Goal: Download file/media

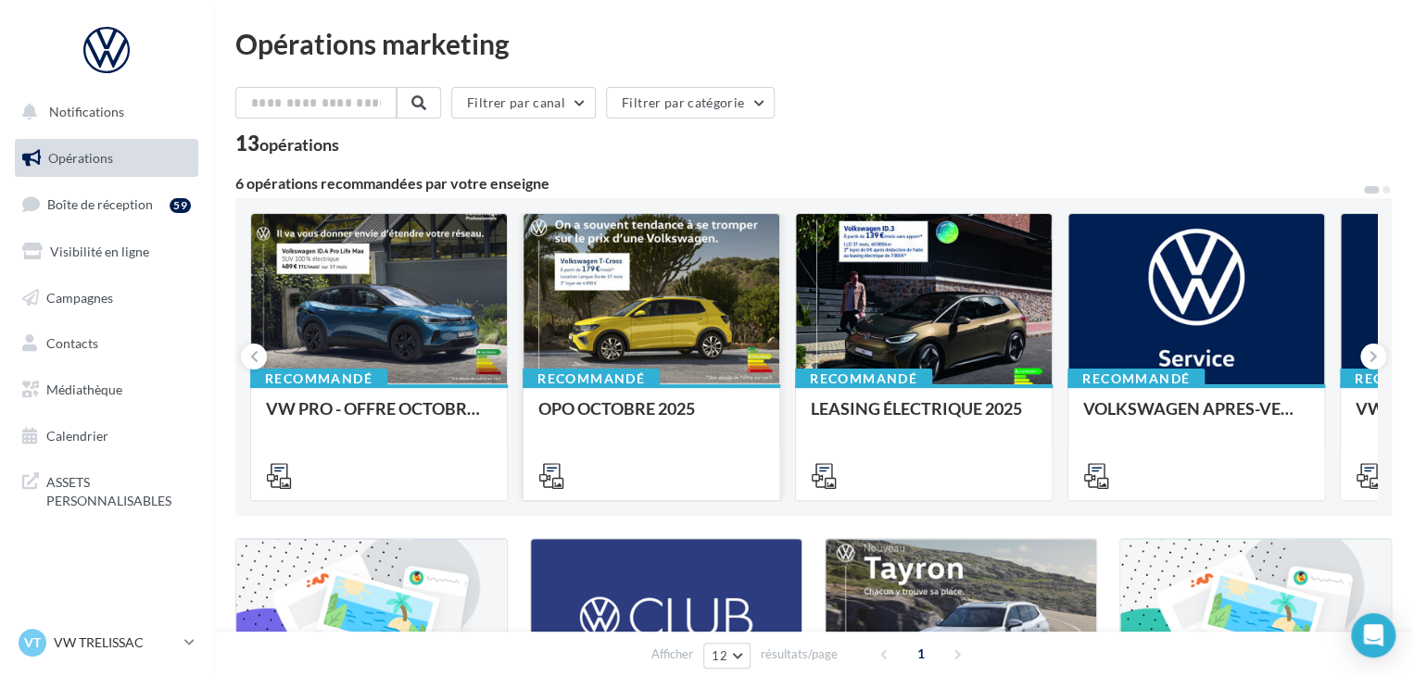
click at [648, 290] on div at bounding box center [651, 300] width 256 height 172
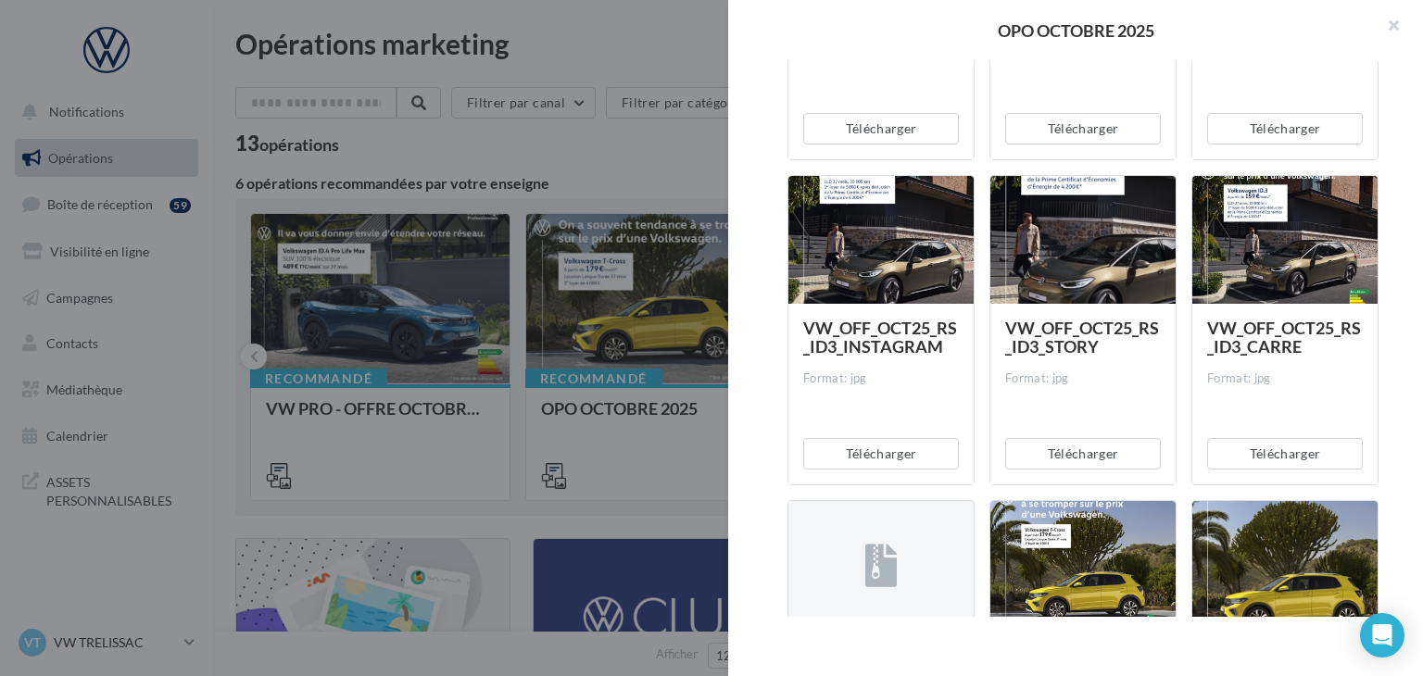
scroll to position [556, 0]
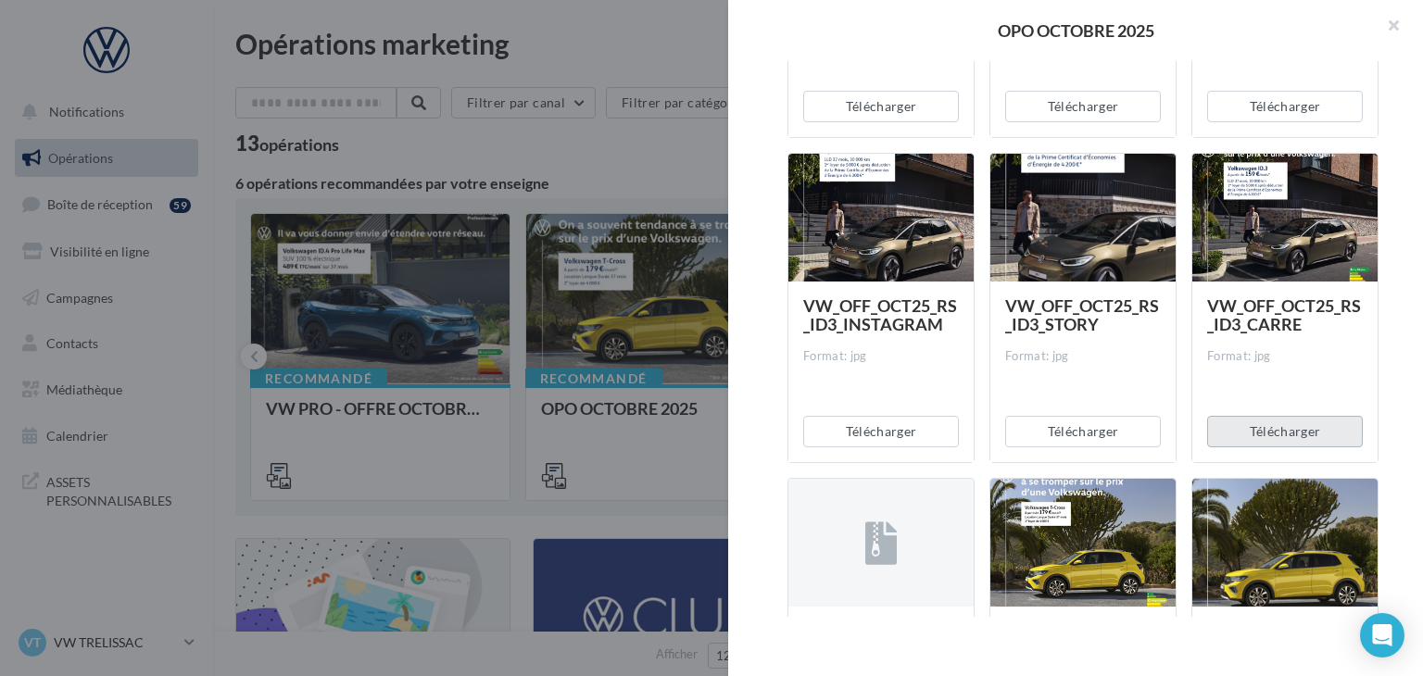
click at [1301, 442] on button "Télécharger" at bounding box center [1285, 431] width 156 height 31
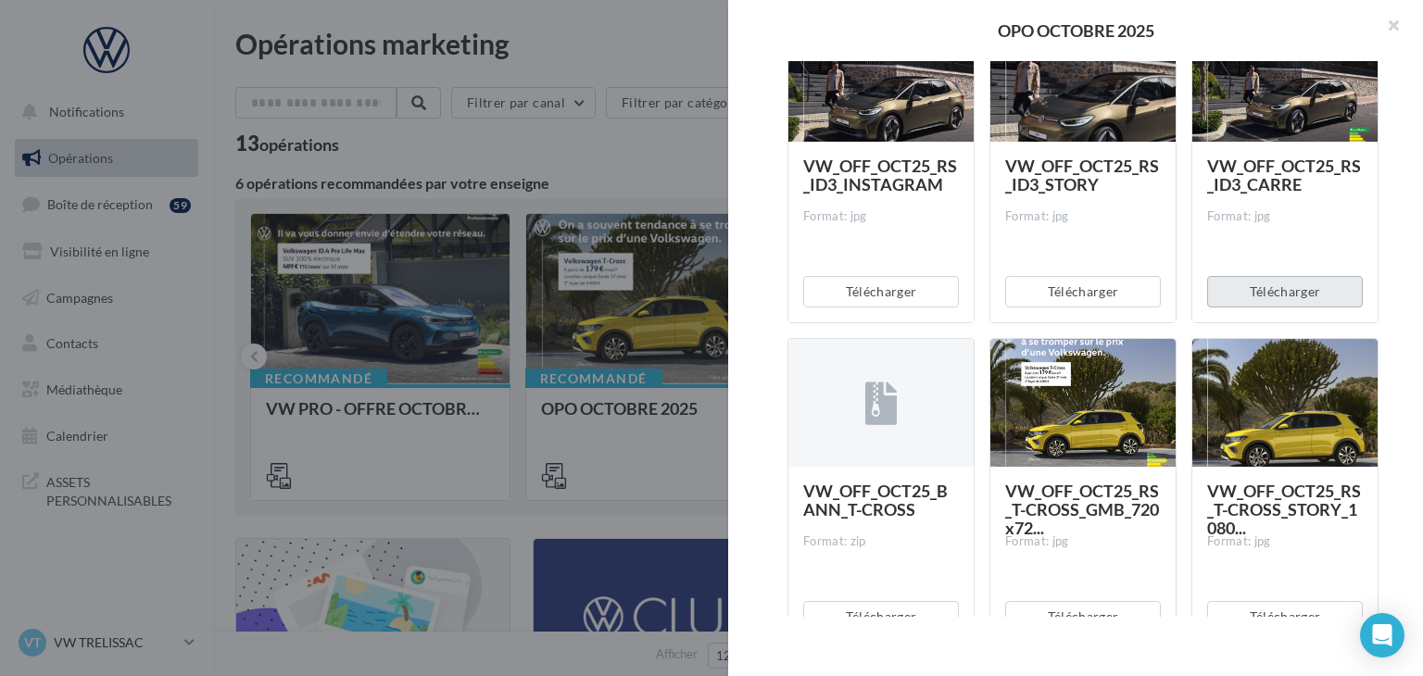
scroll to position [741, 0]
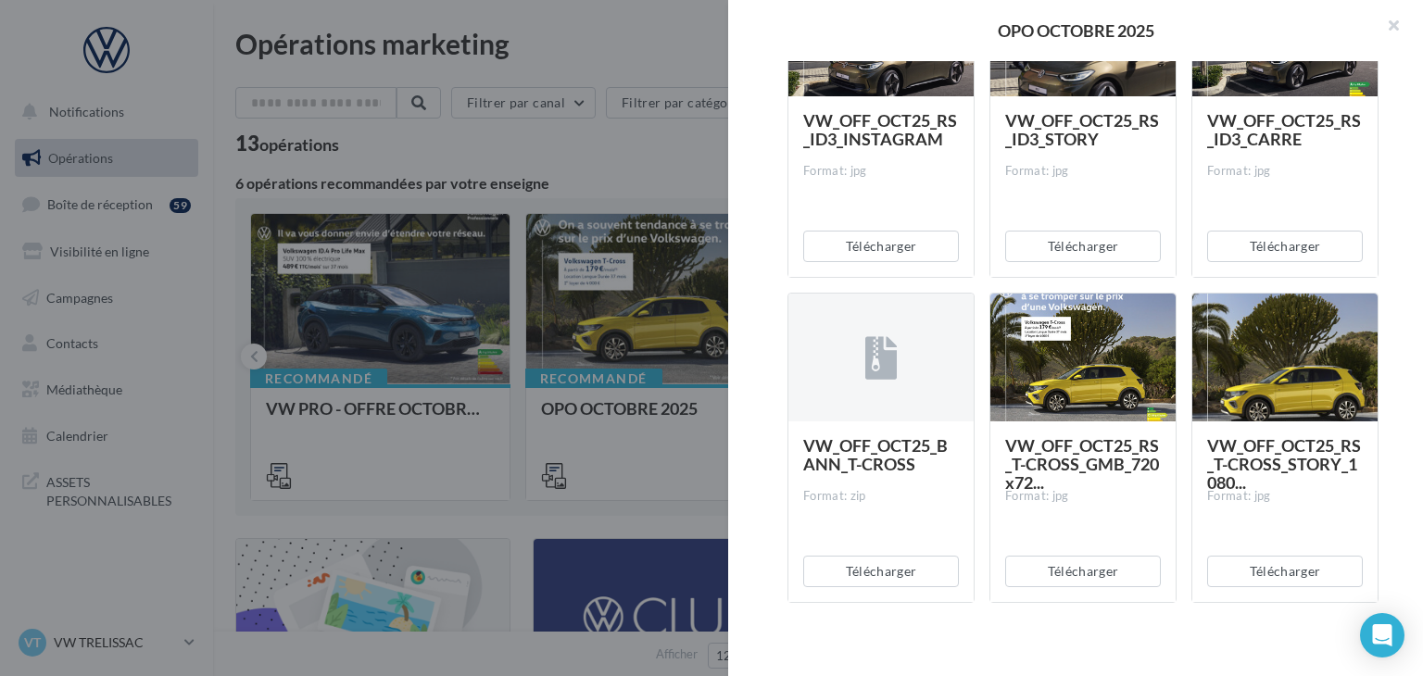
click at [1409, 397] on div "Description Non renseignée Offre du mois VN OCTOBRE Document Documents liés à l…" at bounding box center [1083, 339] width 710 height 556
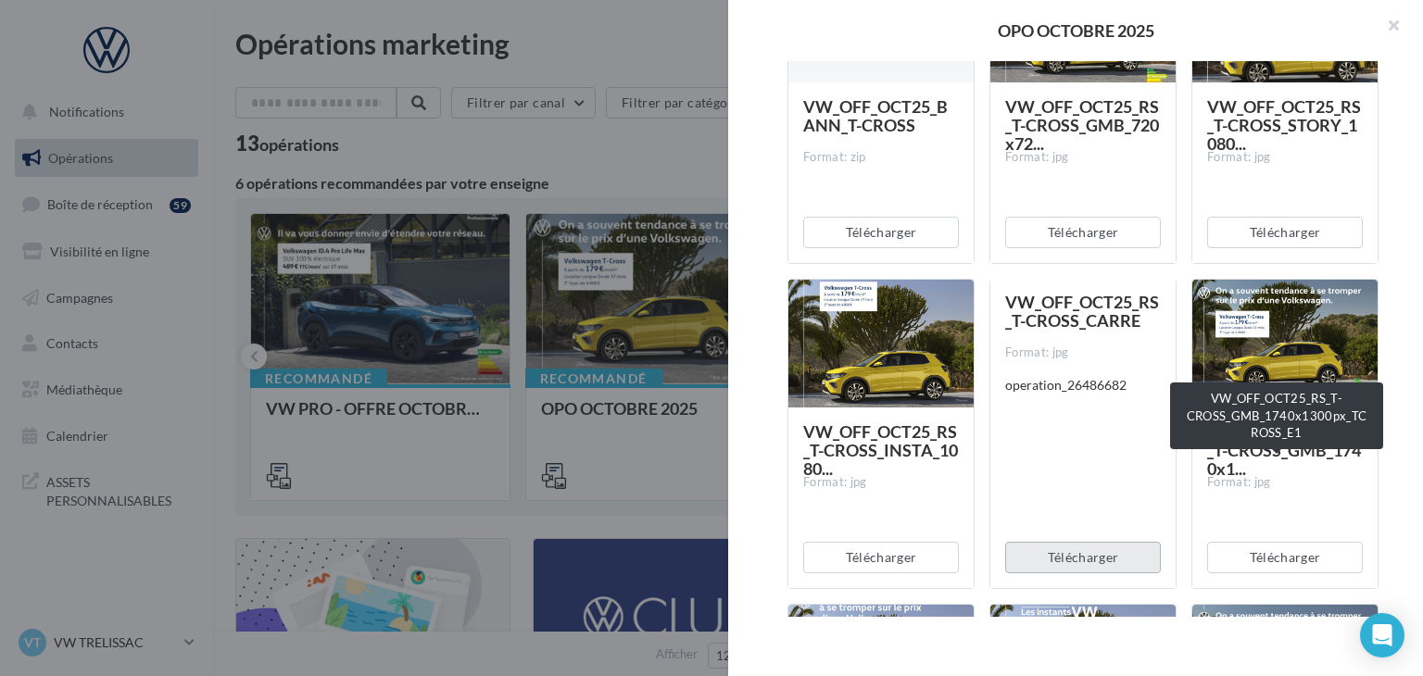
scroll to position [1112, 0]
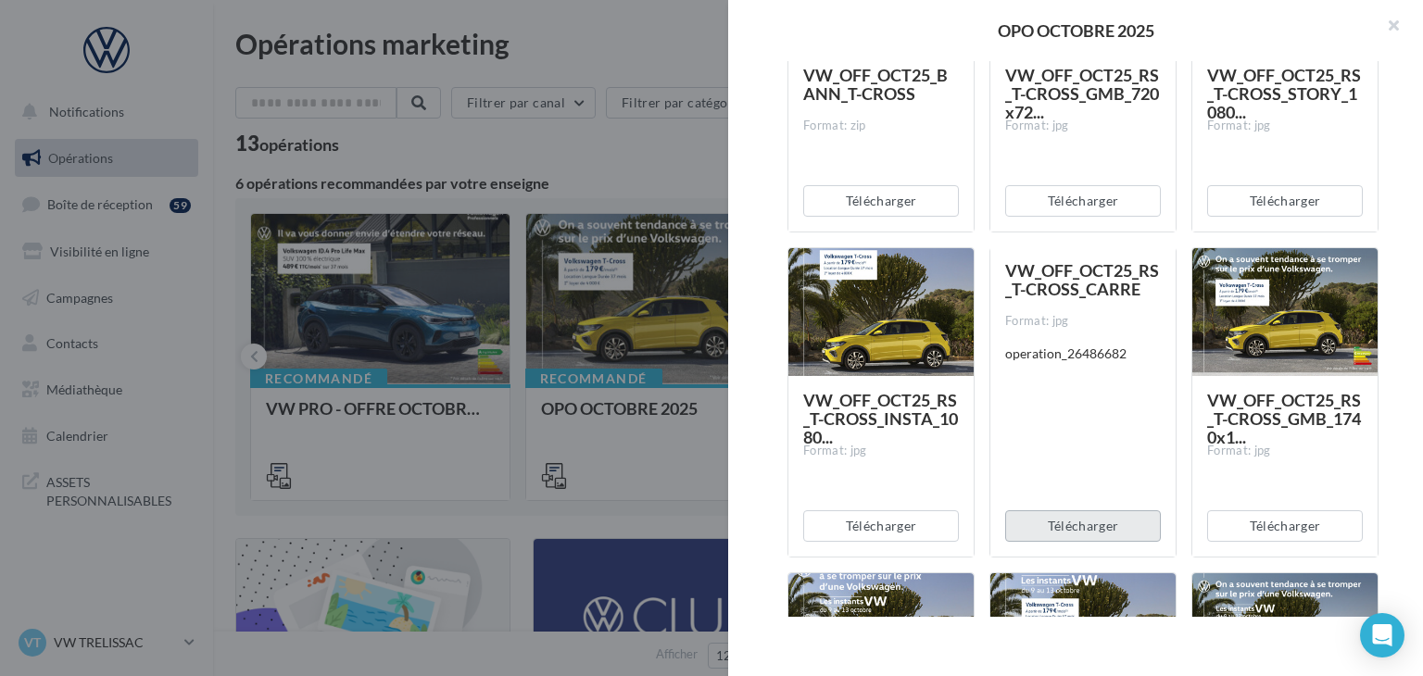
click at [1056, 521] on button "Télécharger" at bounding box center [1083, 525] width 156 height 31
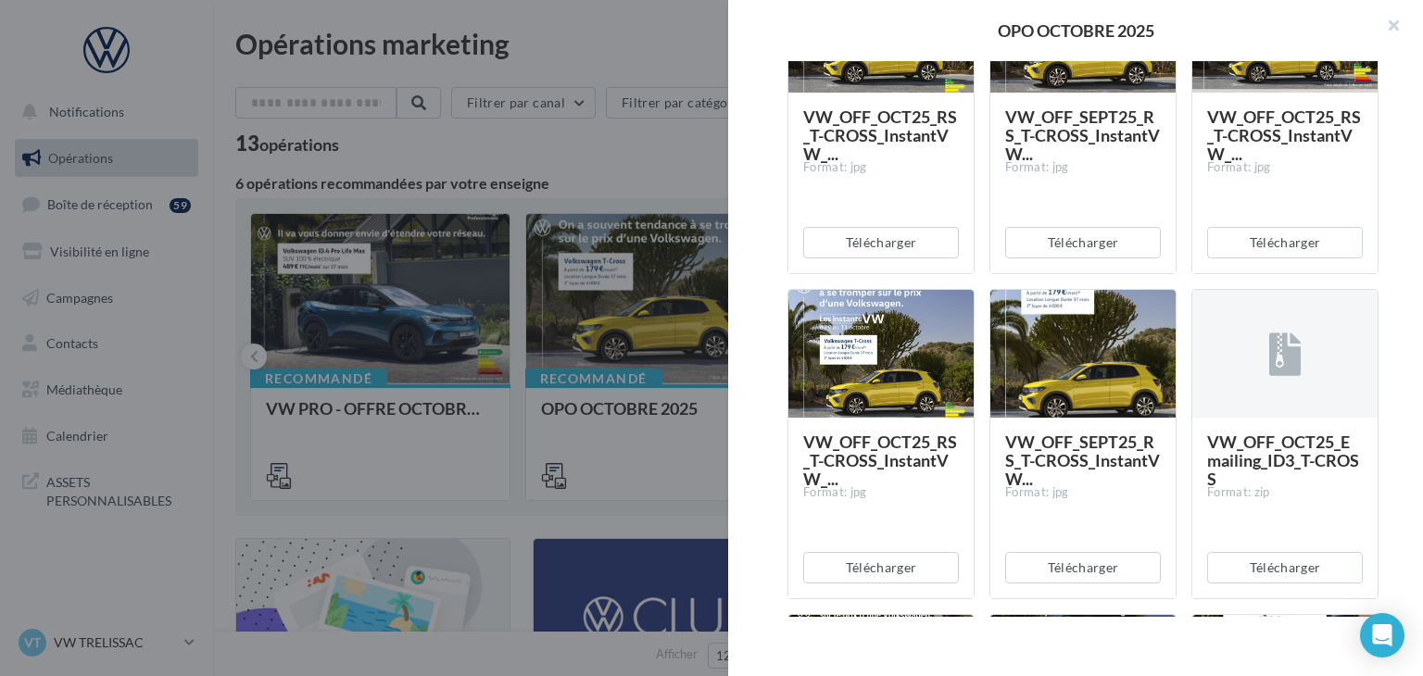
scroll to position [1760, 0]
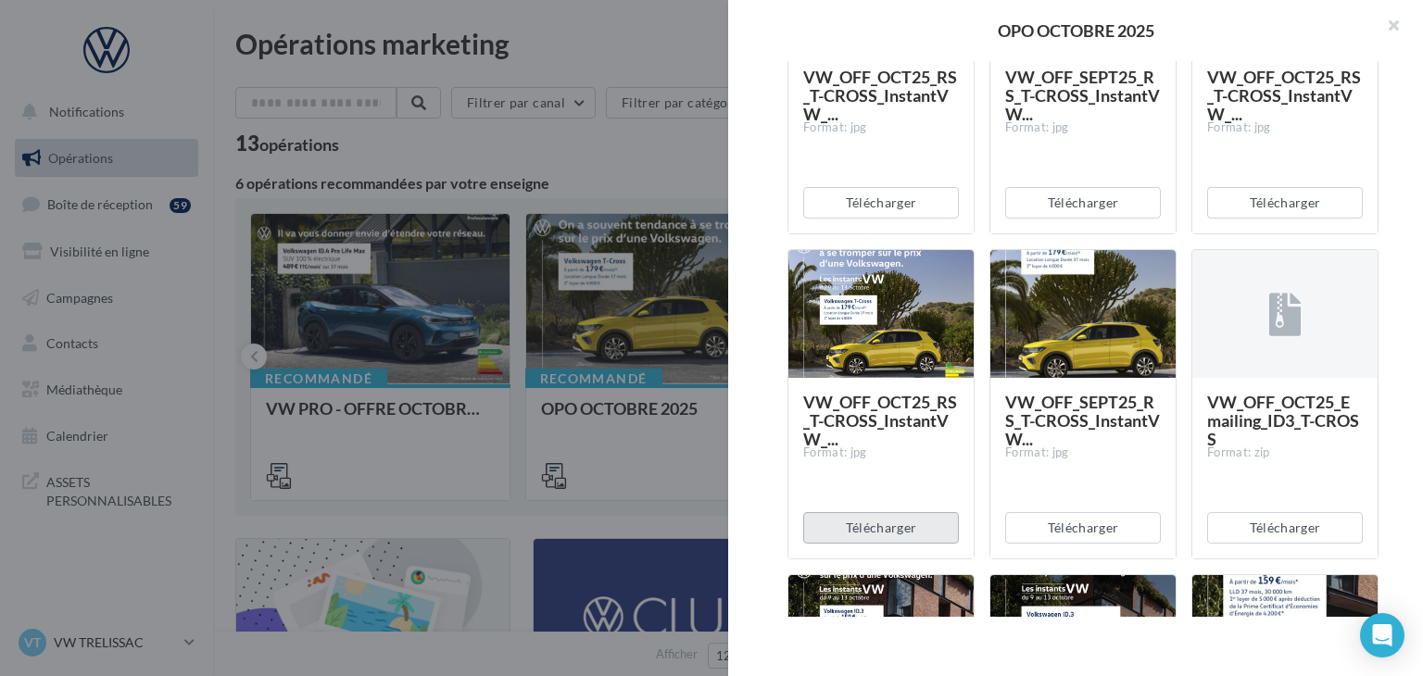
click at [929, 518] on button "Télécharger" at bounding box center [881, 527] width 156 height 31
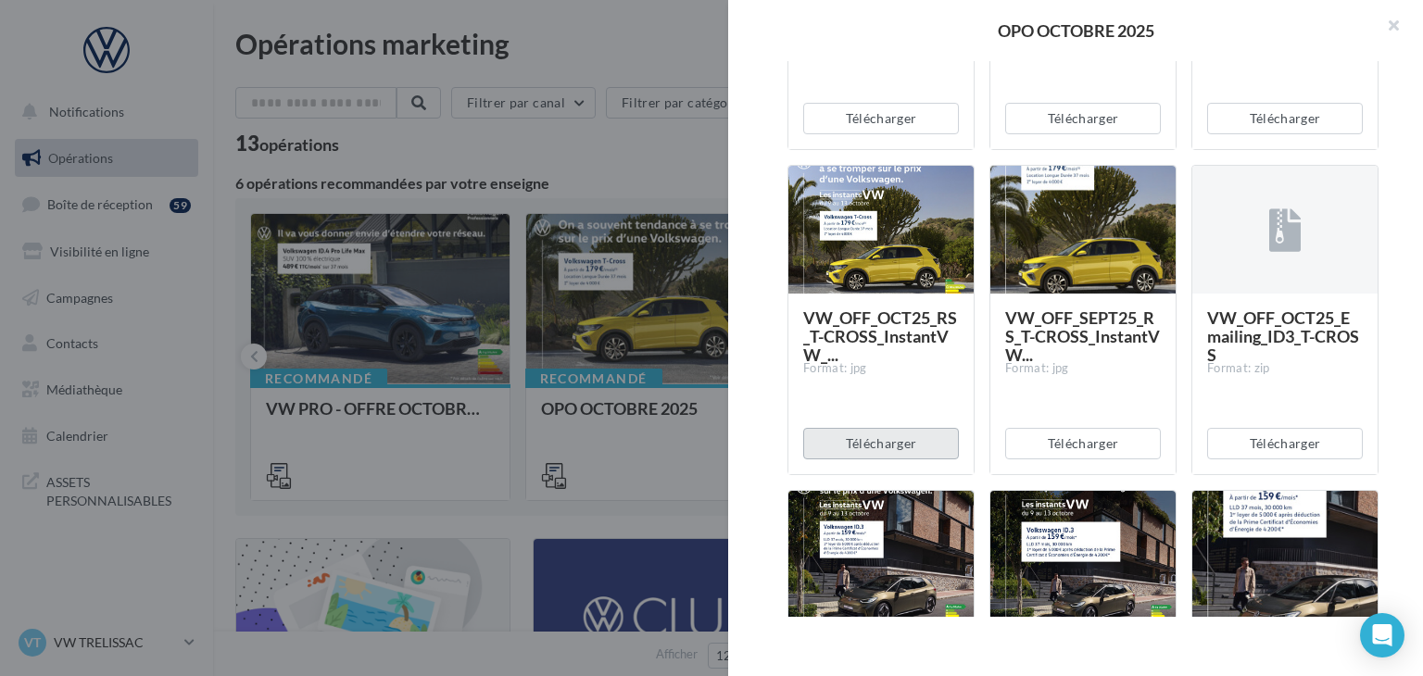
scroll to position [1945, 0]
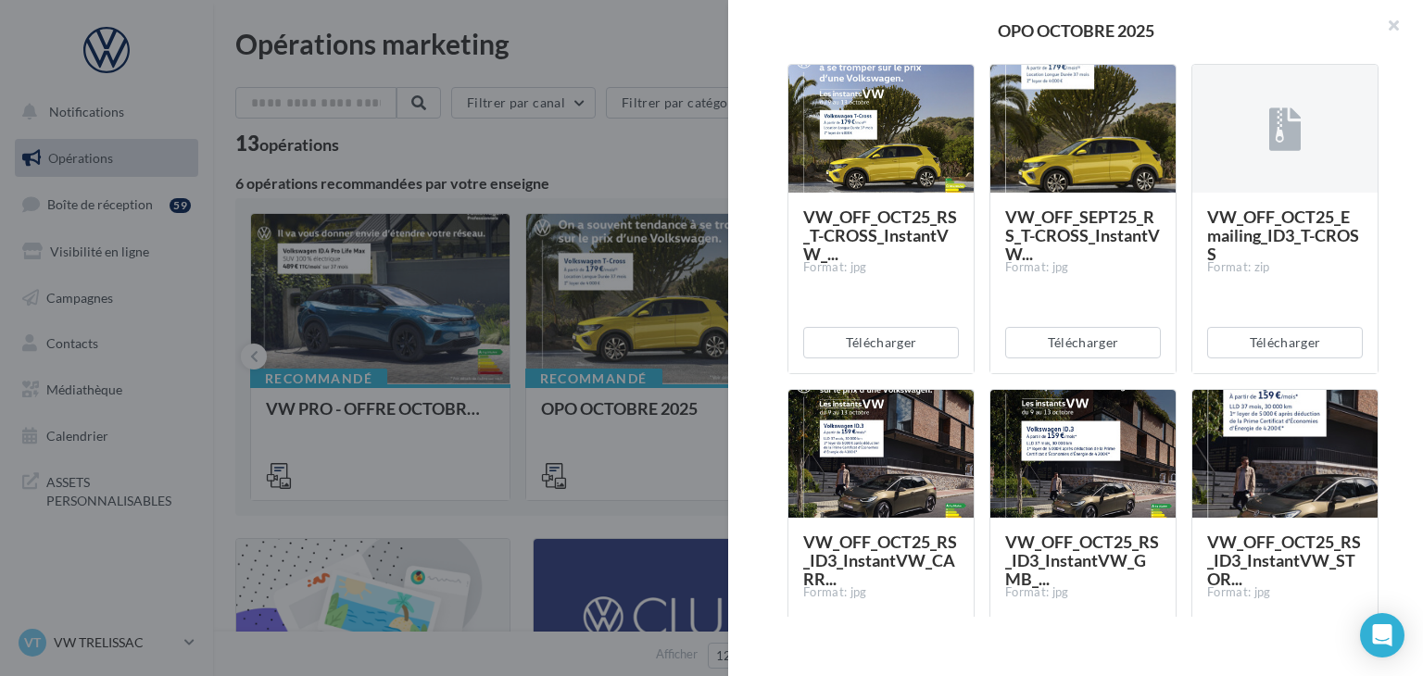
click at [764, 383] on div "Description Non renseignée Offre du mois VN OCTOBRE Document Documents liés à l…" at bounding box center [1083, 339] width 710 height 556
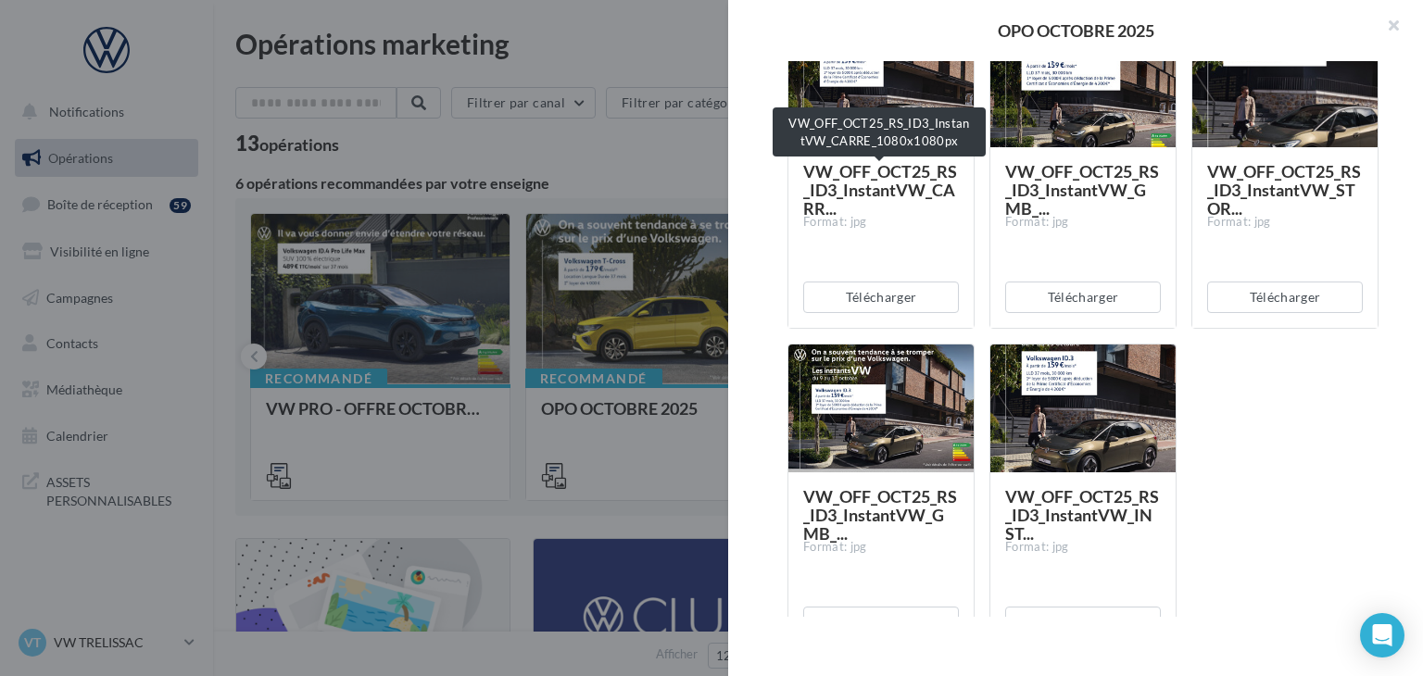
scroll to position [2223, 0]
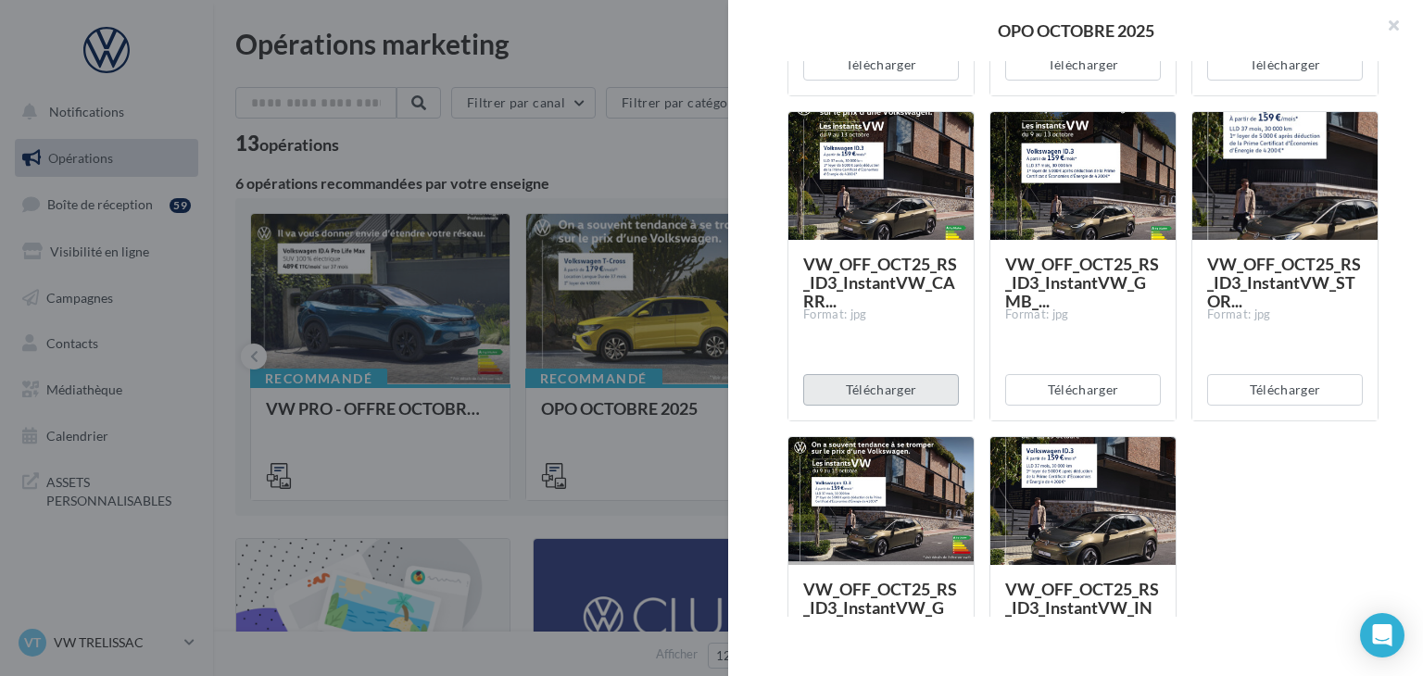
click at [923, 393] on button "Télécharger" at bounding box center [881, 389] width 156 height 31
drag, startPoint x: 1230, startPoint y: 515, endPoint x: 1213, endPoint y: 504, distance: 20.0
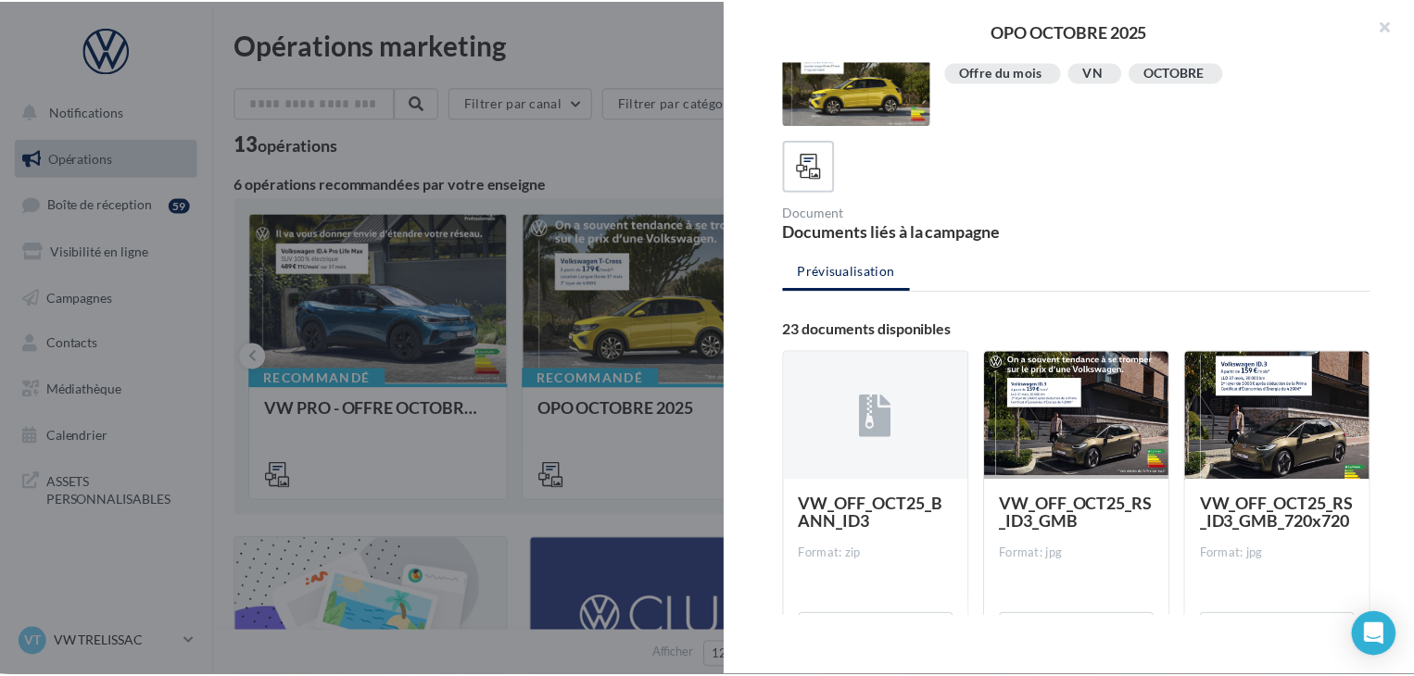
scroll to position [0, 0]
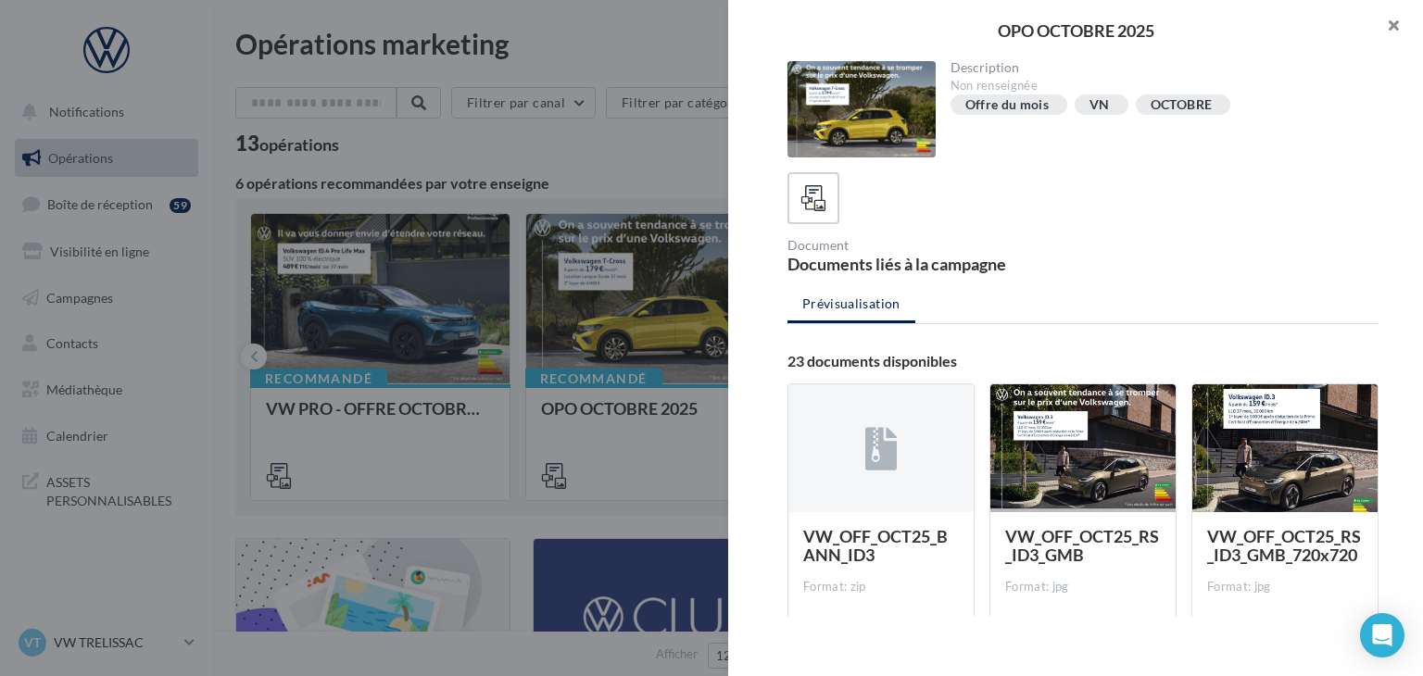
click at [1395, 19] on button "button" at bounding box center [1386, 28] width 74 height 56
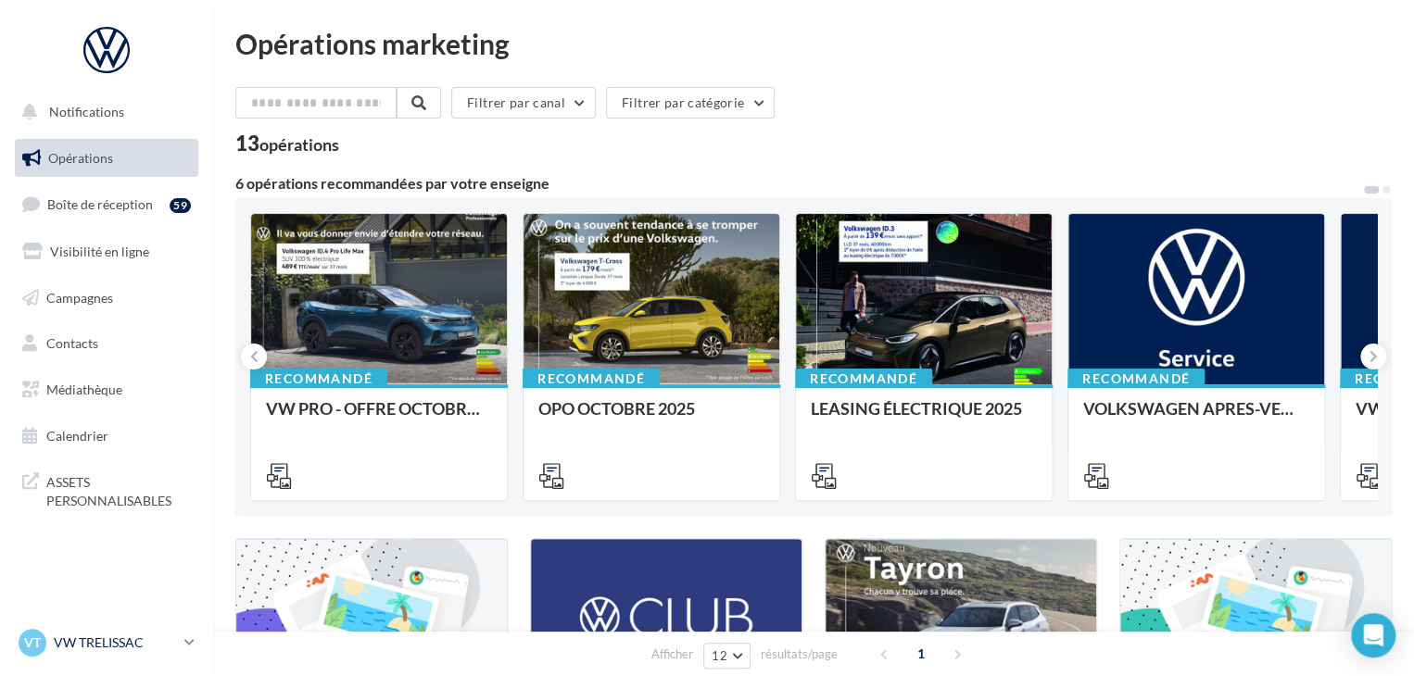
click at [152, 636] on p "VW TRELISSAC" at bounding box center [115, 643] width 123 height 19
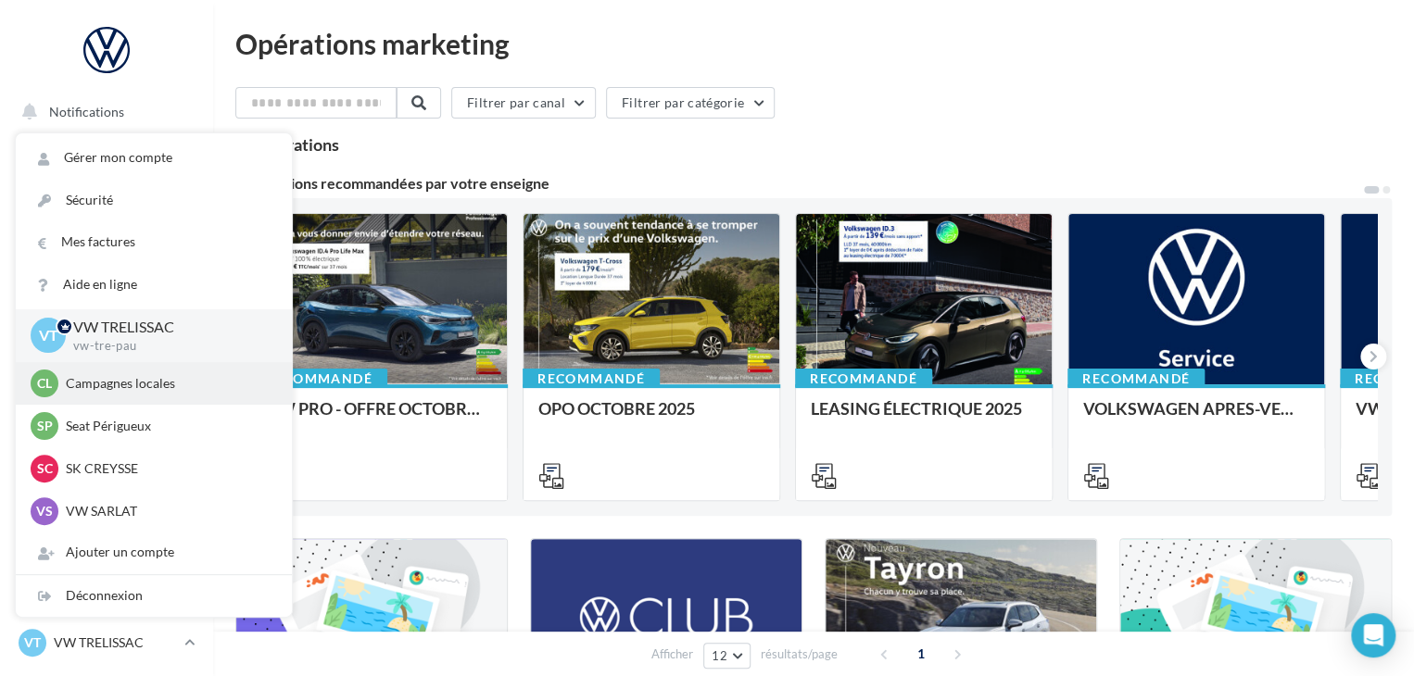
click at [172, 393] on div "Cl Campagnes locales audijl" at bounding box center [154, 384] width 246 height 28
